Goal: Information Seeking & Learning: Learn about a topic

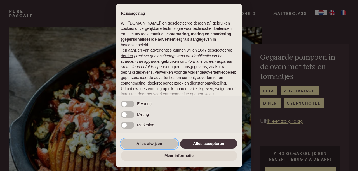
click at [161, 142] on button "Alles afwijzen" at bounding box center [149, 144] width 57 height 10
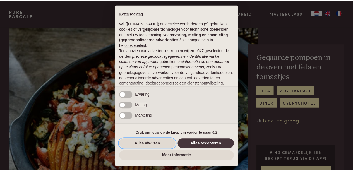
scroll to position [53, 0]
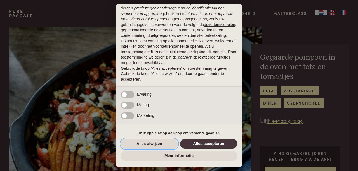
click at [161, 142] on button "Alles afwijzen" at bounding box center [149, 144] width 57 height 10
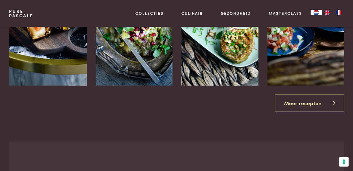
scroll to position [819, 0]
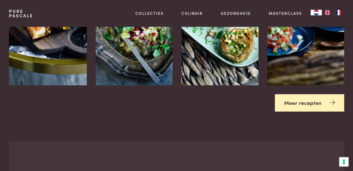
click at [299, 102] on link "Meer recepten" at bounding box center [310, 103] width 70 height 18
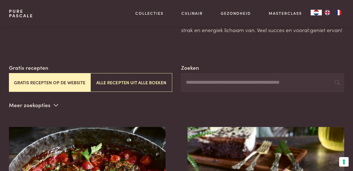
scroll to position [65, 0]
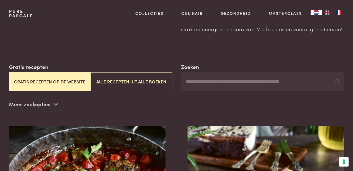
click at [267, 89] on input "Zoeken" at bounding box center [262, 81] width 163 height 19
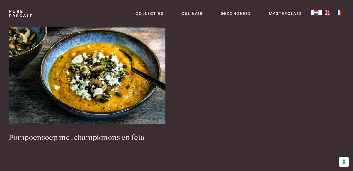
scroll to position [170, 0]
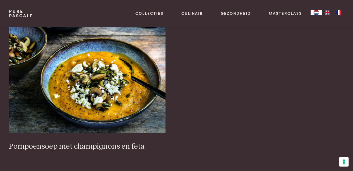
scroll to position [65, 0]
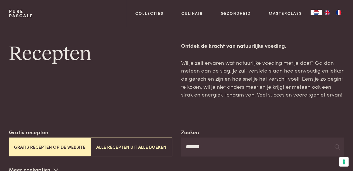
type input "*******"
